Goal: Book appointment/travel/reservation

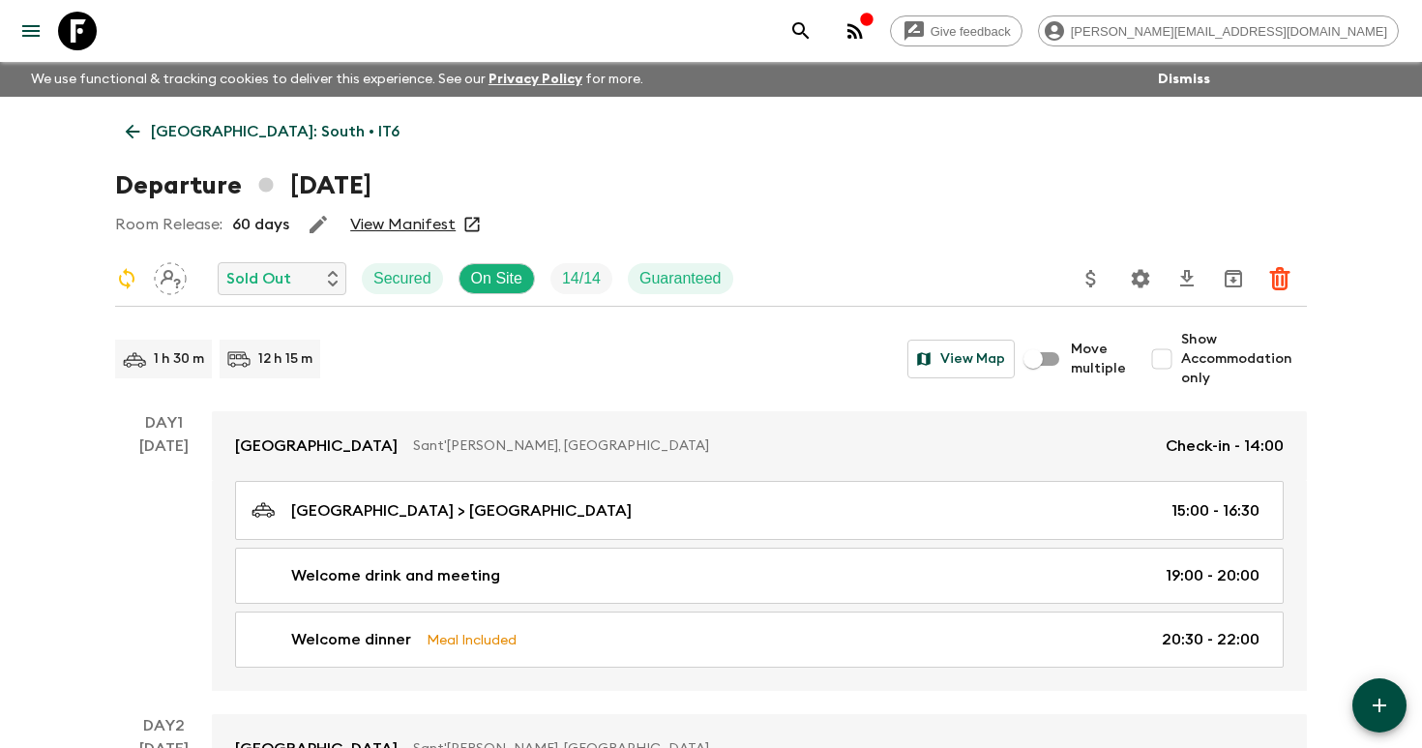
click at [813, 27] on icon "search adventures" at bounding box center [801, 30] width 23 height 23
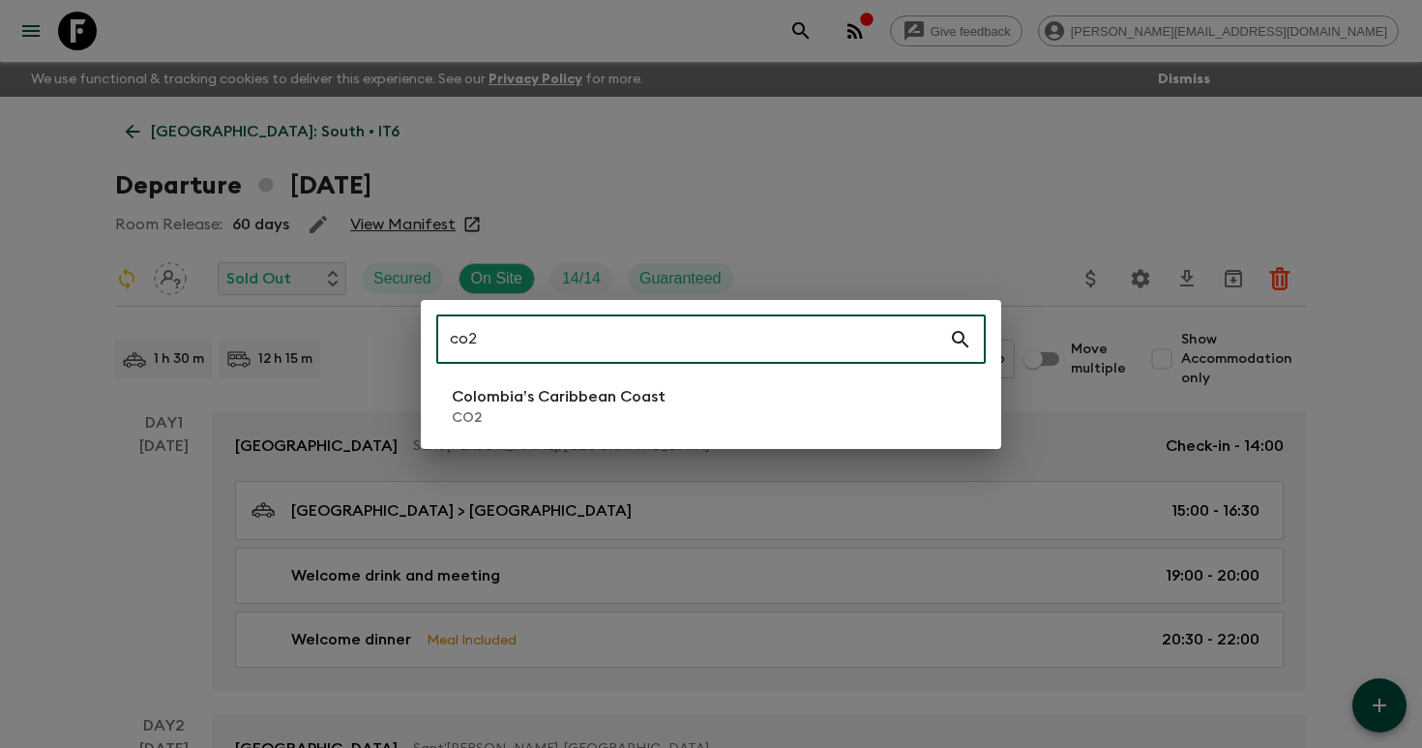
type input "co2"
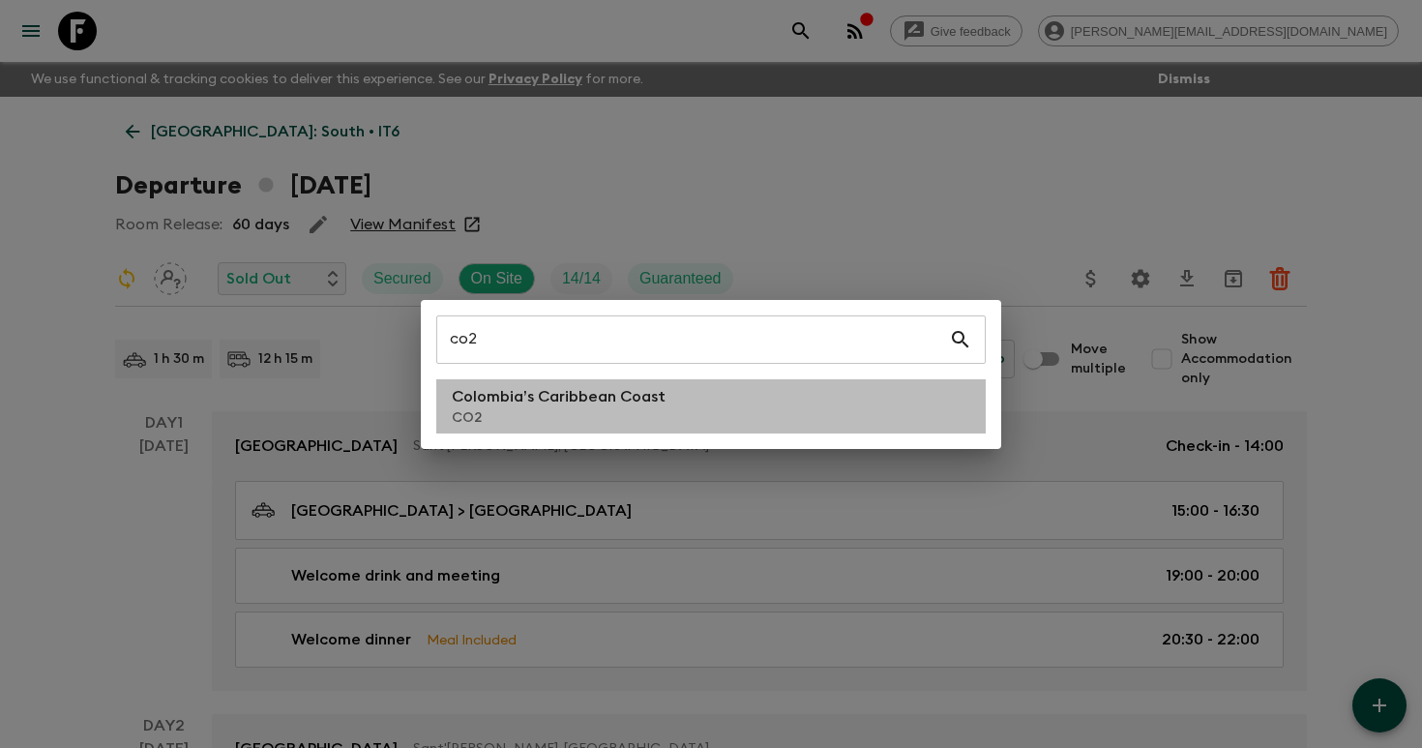
click at [638, 403] on p "Colombia’s Caribbean Coast" at bounding box center [559, 396] width 214 height 23
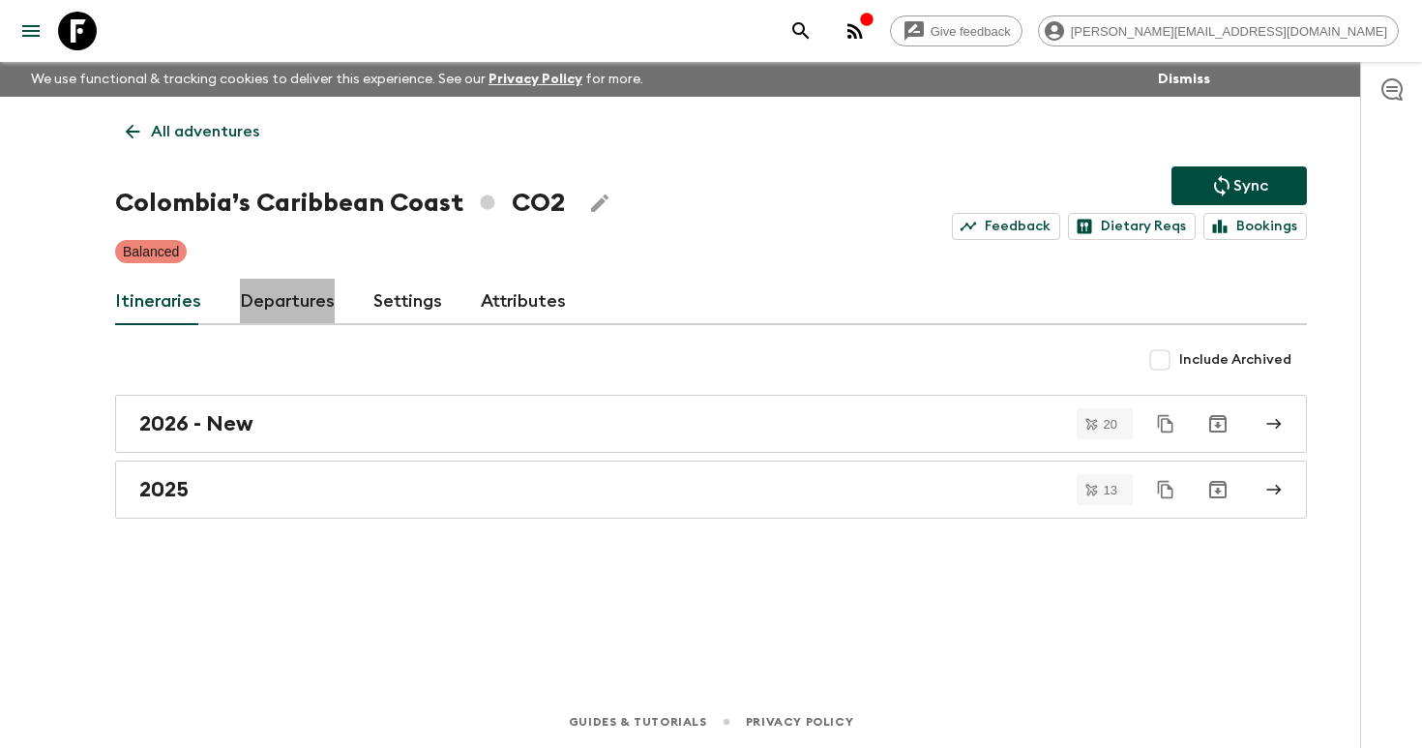
click at [281, 303] on link "Departures" at bounding box center [287, 302] width 95 height 46
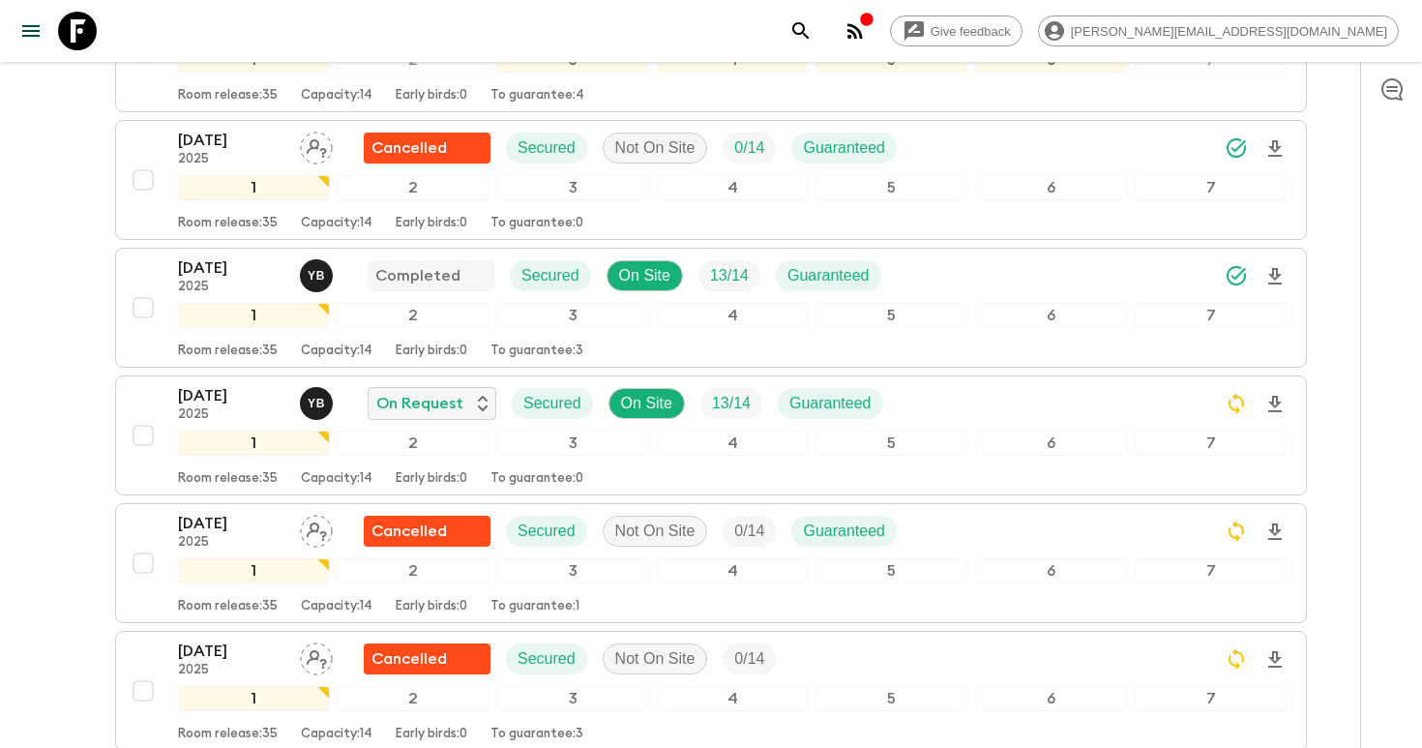
scroll to position [663, 0]
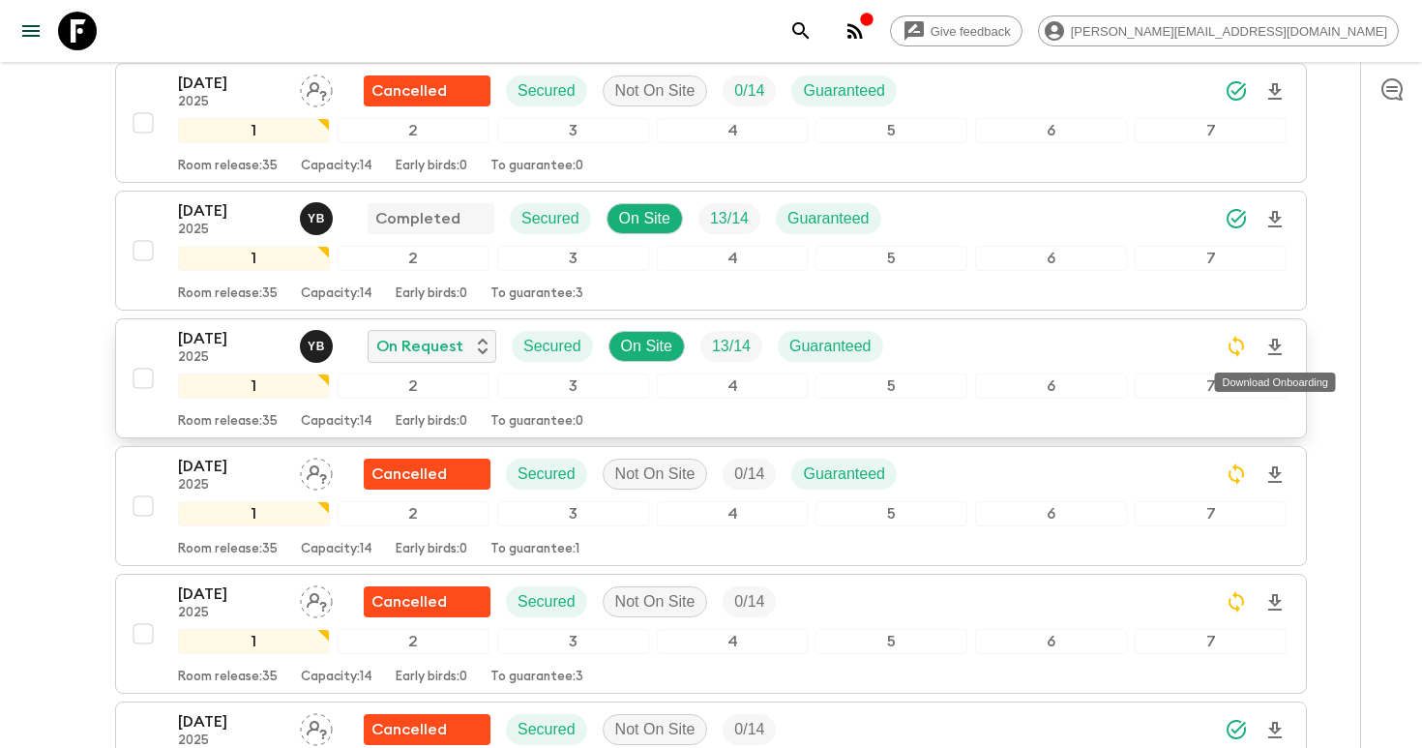
click at [1276, 344] on icon "Download Onboarding" at bounding box center [1275, 347] width 14 height 16
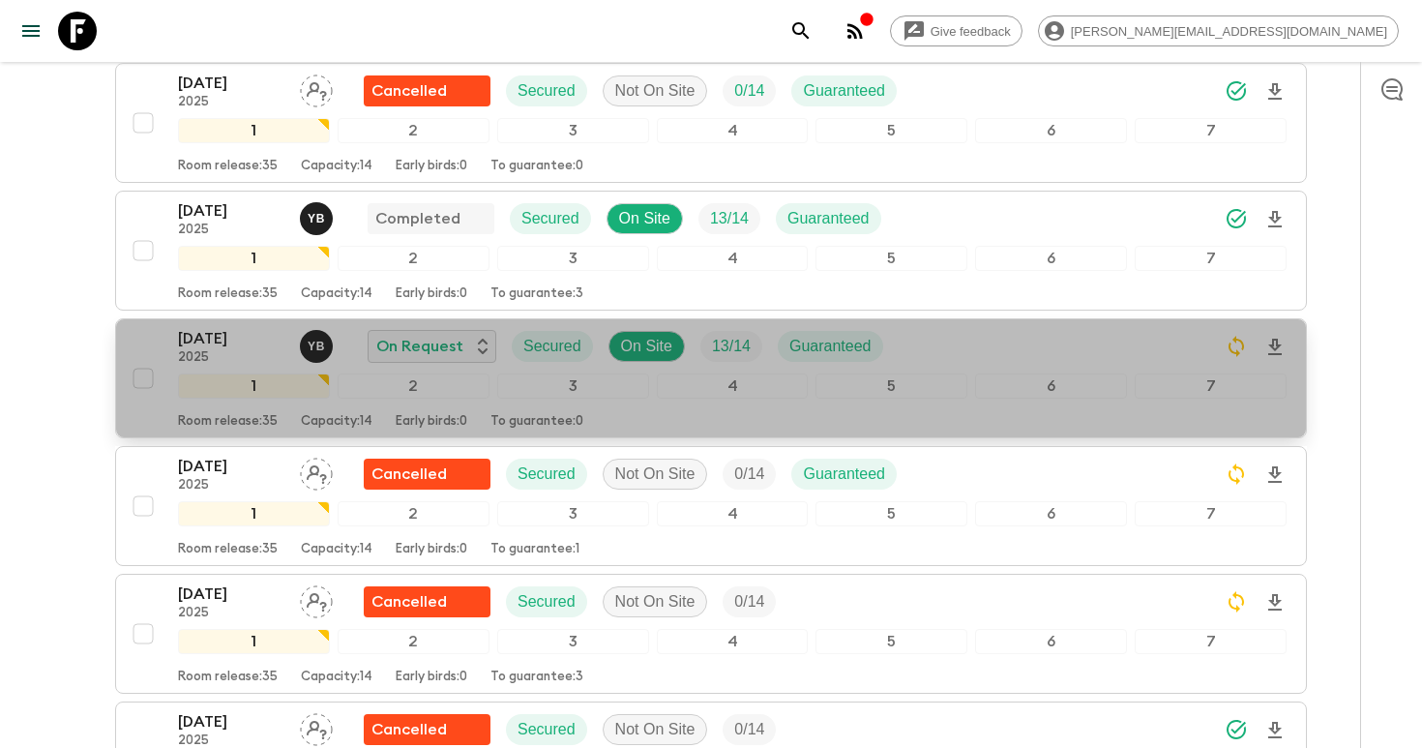
click at [253, 340] on p "[DATE]" at bounding box center [231, 338] width 106 height 23
